Goal: Feedback & Contribution: Contribute content

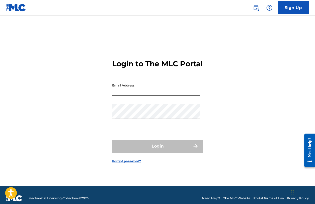
click at [168, 88] on input "Email Address" at bounding box center [156, 88] width 88 height 15
click at [160, 96] on input "Email Address" at bounding box center [156, 88] width 88 height 15
type input ","
type input "[PERSON_NAME][EMAIL_ADDRESS][DOMAIN_NAME]"
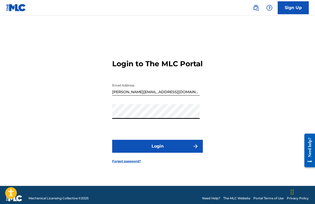
click at [147, 152] on button "Login" at bounding box center [157, 146] width 91 height 13
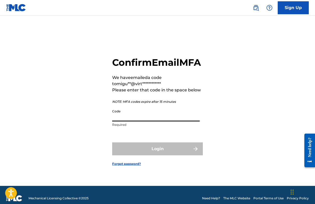
click at [158, 120] on input "Code" at bounding box center [156, 114] width 88 height 15
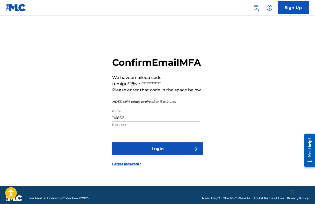
type input "116867"
click at [112, 142] on button "Login" at bounding box center [157, 148] width 91 height 13
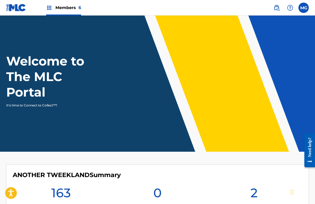
click at [278, 10] on img at bounding box center [276, 8] width 6 height 6
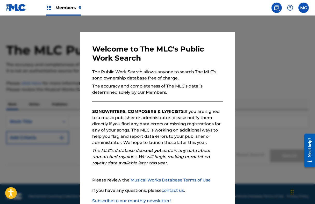
scroll to position [33, 0]
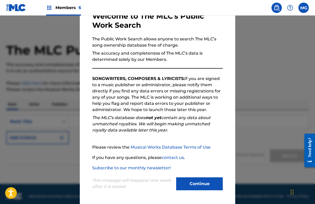
click at [193, 186] on button "Continue" at bounding box center [199, 183] width 47 height 13
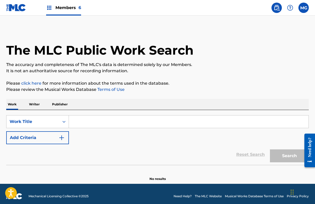
click at [309, 14] on nav "Members 6 MG MG [PERSON_NAME] [PERSON_NAME][EMAIL_ADDRESS][DOMAIN_NAME] Notific…" at bounding box center [157, 8] width 315 height 16
click at [307, 13] on nav "Members 6 MG MG [PERSON_NAME] [PERSON_NAME][EMAIL_ADDRESS][DOMAIN_NAME] Notific…" at bounding box center [157, 8] width 315 height 16
click at [305, 8] on label at bounding box center [303, 8] width 10 height 10
click at [304, 8] on input "MG [PERSON_NAME] [PERSON_NAME][EMAIL_ADDRESS][DOMAIN_NAME] Notification Prefere…" at bounding box center [304, 8] width 0 height 0
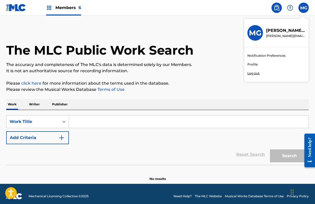
click at [102, 55] on h1 "The MLC Public Work Search" at bounding box center [99, 50] width 187 height 16
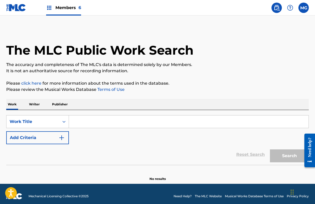
click at [64, 11] on div "Members 6" at bounding box center [63, 7] width 35 height 15
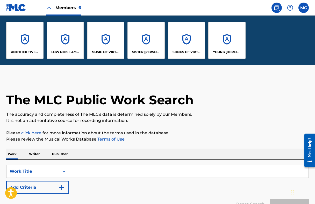
click at [145, 42] on div "SISTER [PERSON_NAME] MUSIC" at bounding box center [145, 40] width 37 height 37
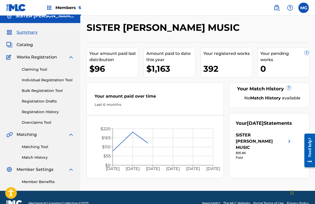
scroll to position [8, 0]
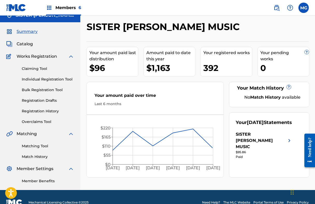
click at [27, 43] on span "Catalog" at bounding box center [25, 44] width 16 height 6
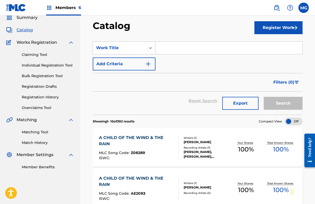
scroll to position [39, 0]
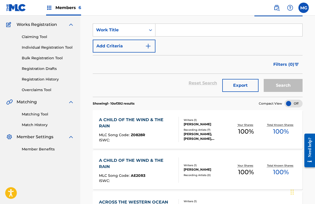
click at [163, 136] on div "MLC Song Code : Z0828R" at bounding box center [136, 135] width 75 height 5
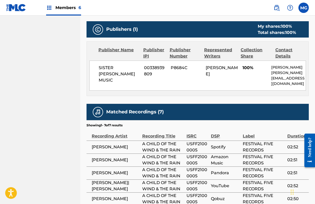
scroll to position [239, 0]
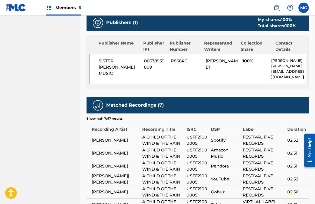
click at [153, 60] on span "00338939809" at bounding box center [155, 64] width 23 height 12
copy span "00338939809"
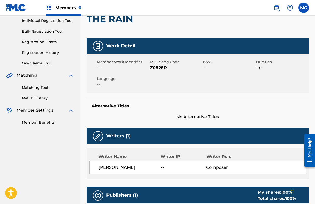
scroll to position [18, 0]
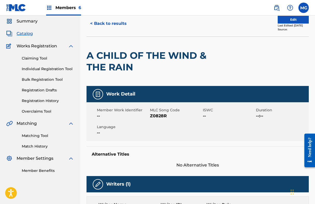
click at [106, 24] on button "< Back to results" at bounding box center [109, 23] width 44 height 13
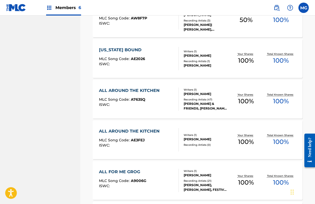
scroll to position [277, 0]
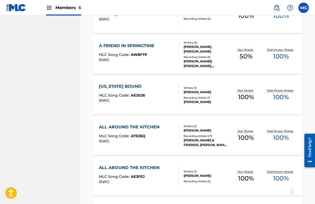
click at [160, 63] on div "A FRIEND IN SPRINGTIME MLC Song Code : AW8F7P ISWC :" at bounding box center [139, 54] width 80 height 23
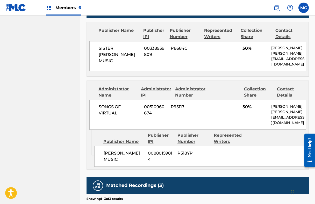
scroll to position [223, 0]
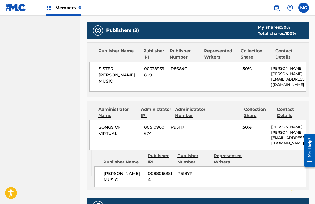
click at [149, 125] on span "00510960674" at bounding box center [155, 130] width 23 height 12
click at [151, 124] on span "00510960674" at bounding box center [155, 130] width 23 height 12
click at [152, 124] on span "00510960674" at bounding box center [155, 130] width 23 height 12
copy span "00510960674"
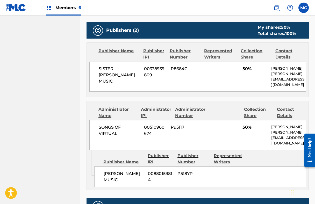
click at [157, 171] on span "00880159814" at bounding box center [161, 177] width 26 height 12
copy span "00880159814"
click at [155, 71] on span "00338939809" at bounding box center [155, 72] width 23 height 12
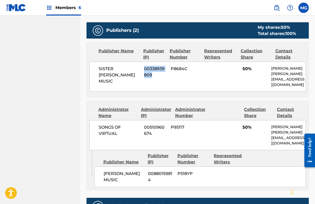
copy span "00338939809"
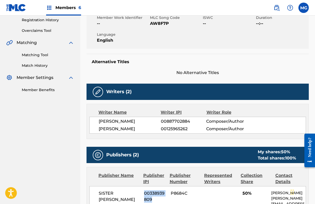
scroll to position [0, 0]
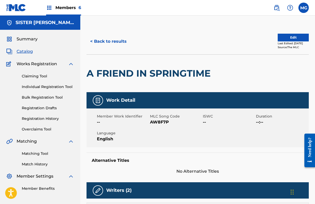
click at [50, 97] on link "Bulk Registration Tool" at bounding box center [48, 97] width 52 height 5
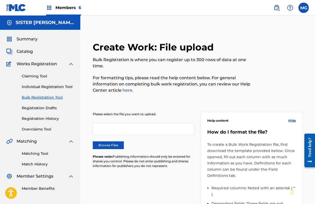
click at [102, 145] on label "Browse Files" at bounding box center [108, 145] width 31 height 8
click at [0, 0] on input "Browse Files" at bounding box center [0, 0] width 0 height 0
drag, startPoint x: 118, startPoint y: 148, endPoint x: 152, endPoint y: 149, distance: 33.7
click at [155, 149] on div "Browse Files" at bounding box center [144, 145] width 102 height 8
click at [152, 149] on div "Please select the file you want to upload. Dan_Zanes_Night_Train_57.xlsx Remove…" at bounding box center [144, 143] width 102 height 63
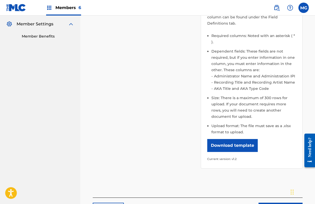
scroll to position [165, 0]
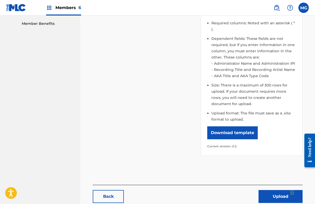
click at [269, 190] on button "Upload" at bounding box center [280, 196] width 44 height 13
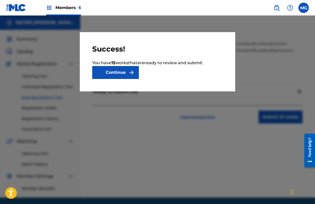
click at [117, 72] on button "Continue" at bounding box center [115, 72] width 47 height 13
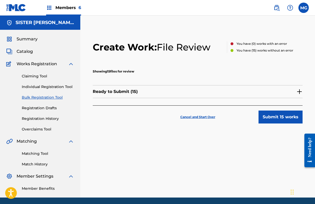
click at [253, 93] on div "Ready to Submit ( 15 )" at bounding box center [198, 91] width 210 height 13
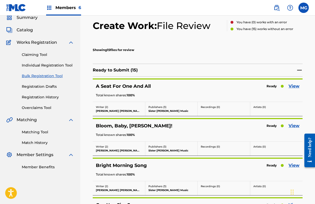
scroll to position [42, 0]
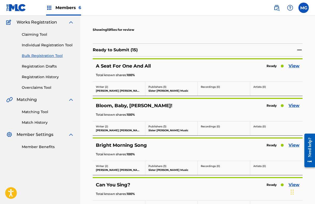
click at [294, 66] on link "View" at bounding box center [294, 66] width 11 height 6
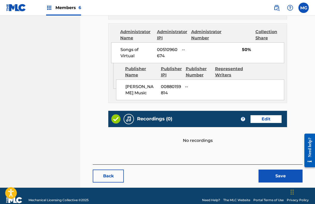
scroll to position [323, 0]
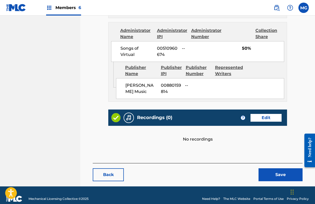
click at [272, 169] on button "Save" at bounding box center [280, 174] width 44 height 13
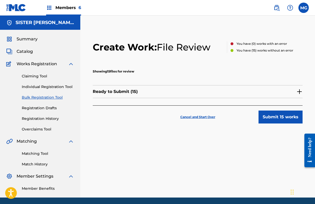
click at [269, 117] on button "Submit 15 works" at bounding box center [280, 117] width 44 height 13
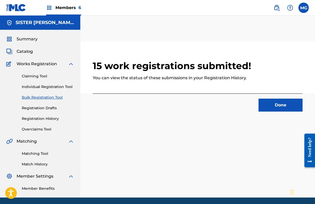
click at [294, 102] on button "Done" at bounding box center [280, 105] width 44 height 13
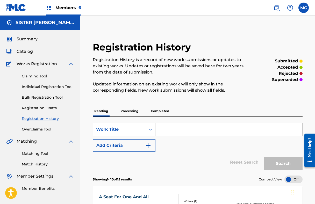
click at [163, 107] on p "Completed" at bounding box center [159, 111] width 21 height 11
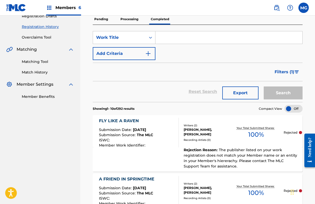
scroll to position [88, 0]
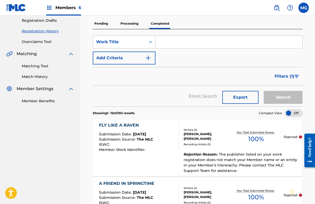
click at [124, 57] on button "Add Criteria" at bounding box center [124, 58] width 63 height 13
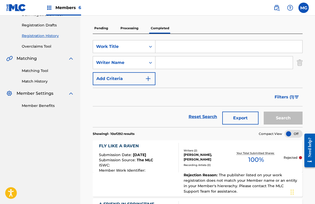
scroll to position [82, 0]
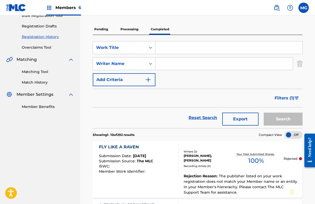
click at [130, 26] on p "Processing" at bounding box center [129, 29] width 21 height 11
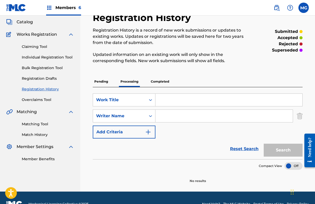
scroll to position [42, 0]
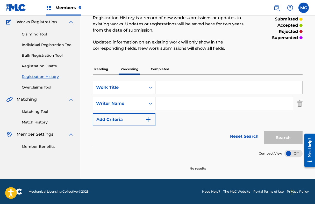
click at [99, 67] on p "Pending" at bounding box center [101, 69] width 17 height 11
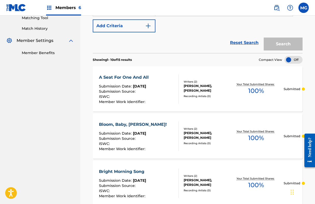
scroll to position [169, 0]
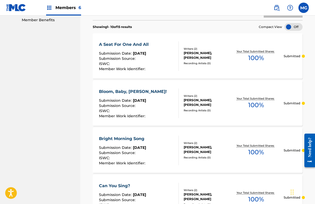
click at [159, 62] on div "A Seat For One And All Submission Date : [DATE] Submission Source : ISWC : Memb…" at bounding box center [139, 56] width 80 height 30
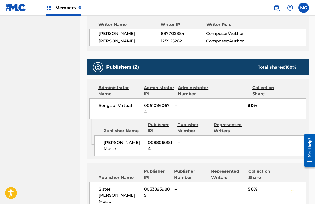
scroll to position [185, 0]
